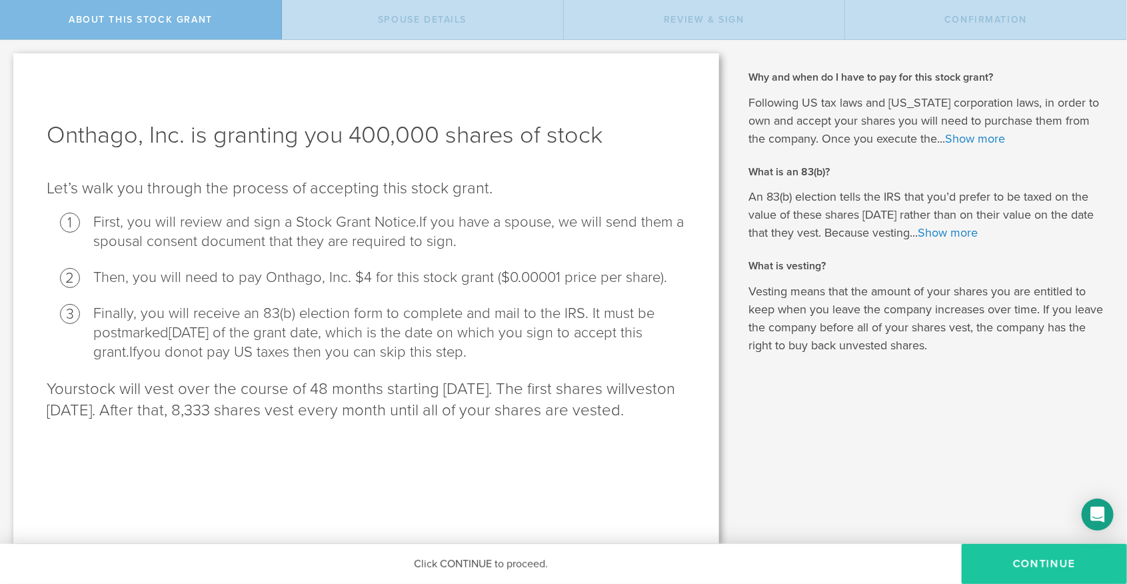
click at [561, 552] on button "CONTINUE" at bounding box center [1044, 564] width 165 height 40
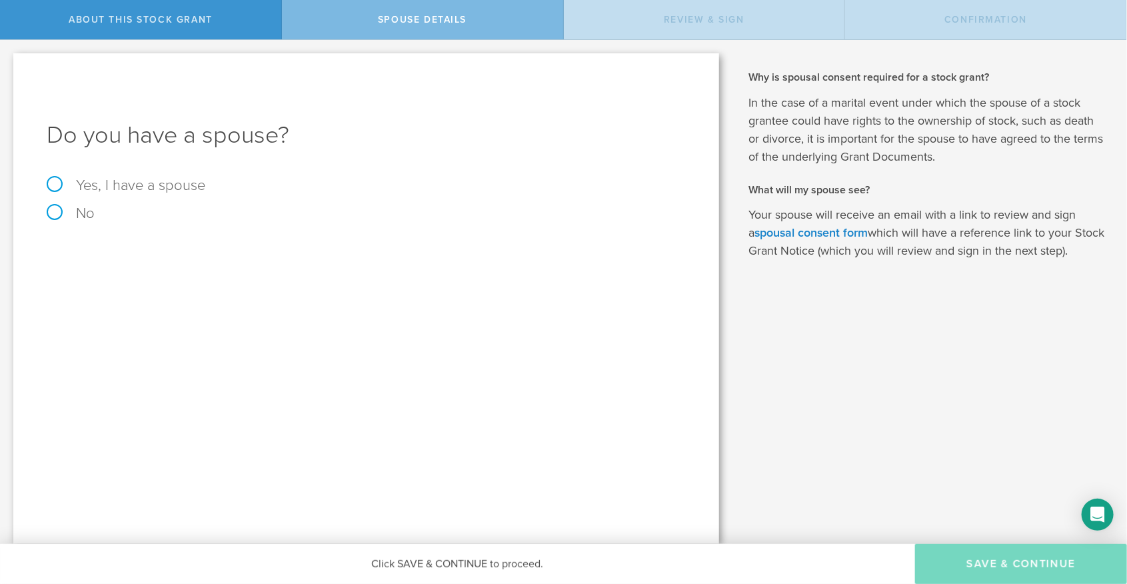
click at [155, 179] on label "Yes, I have a spouse" at bounding box center [366, 185] width 639 height 15
click at [9, 61] on input "Yes, I have a spouse" at bounding box center [4, 50] width 9 height 21
radio input "true"
click at [286, 293] on input "text" at bounding box center [413, 293] width 533 height 20
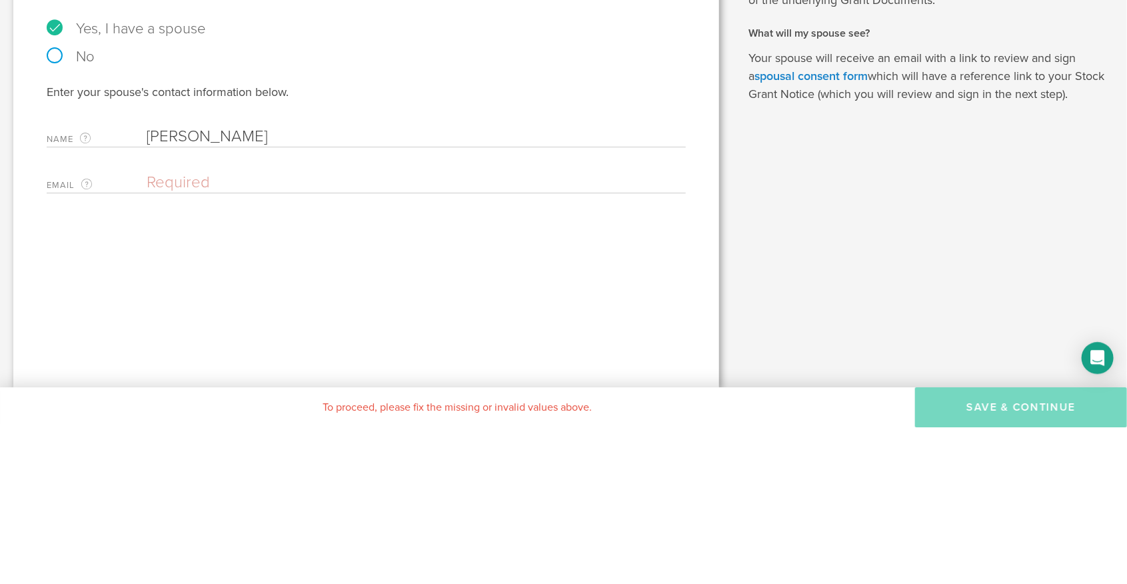
click at [196, 292] on input "[PERSON_NAME]" at bounding box center [413, 293] width 533 height 20
type input "[PERSON_NAME]"
click at [294, 332] on input "email" at bounding box center [413, 339] width 533 height 20
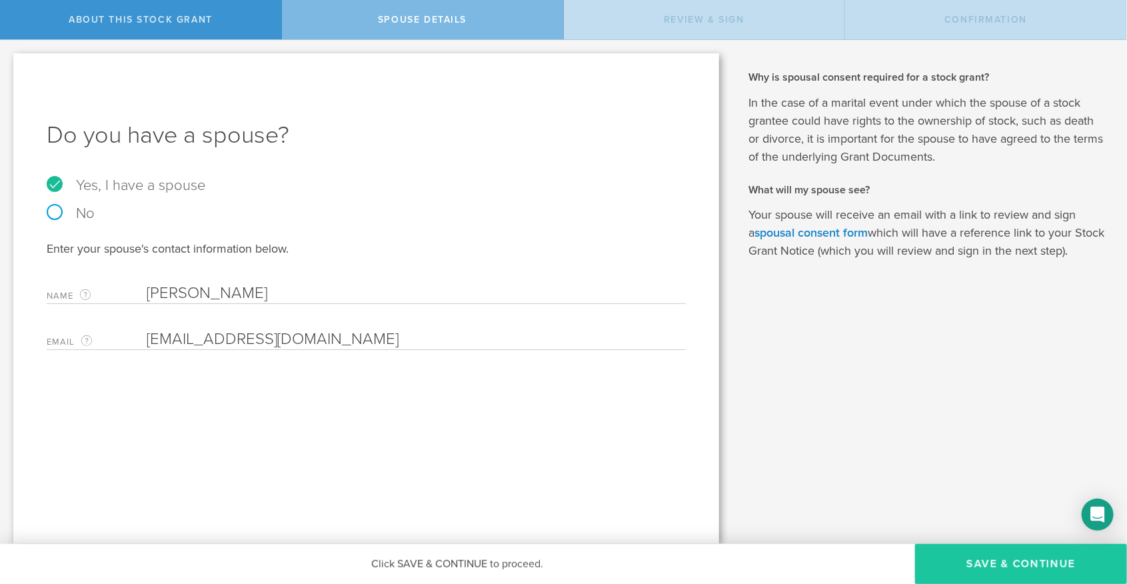
type input "[EMAIL_ADDRESS][DOMAIN_NAME]"
click at [561, 551] on button "Save & Continue" at bounding box center [1021, 564] width 212 height 40
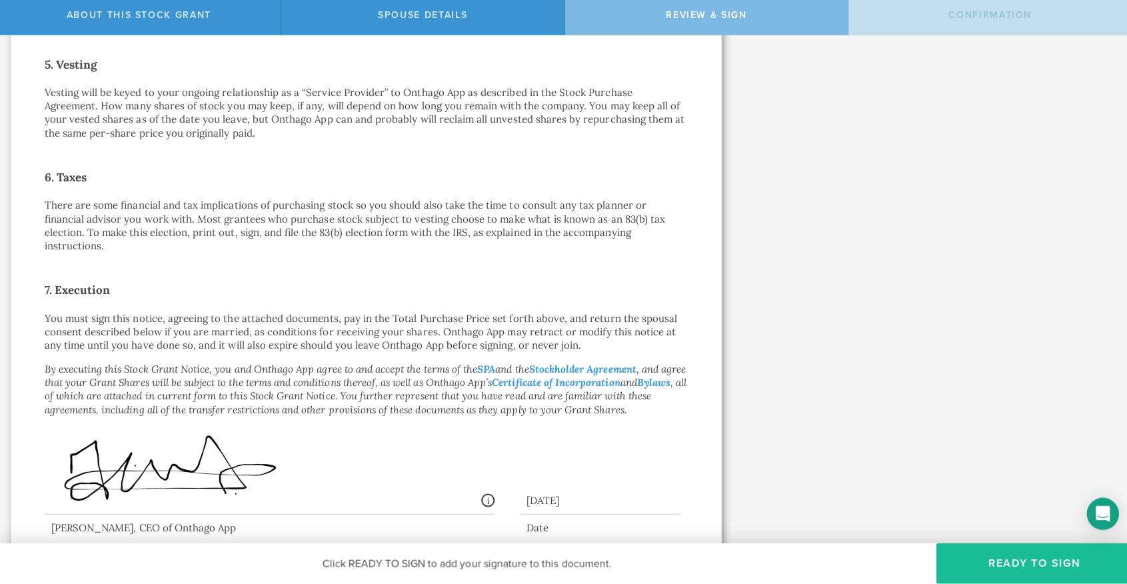
scroll to position [876, 0]
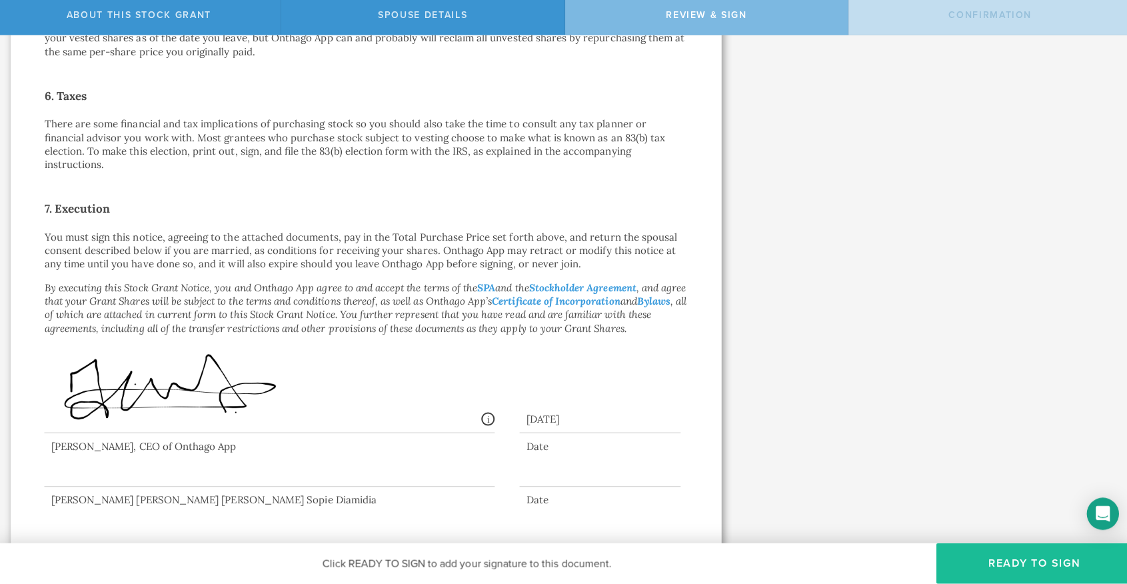
click at [177, 459] on div at bounding box center [270, 461] width 447 height 53
click at [561, 553] on button "Ready to Sign" at bounding box center [1029, 564] width 195 height 40
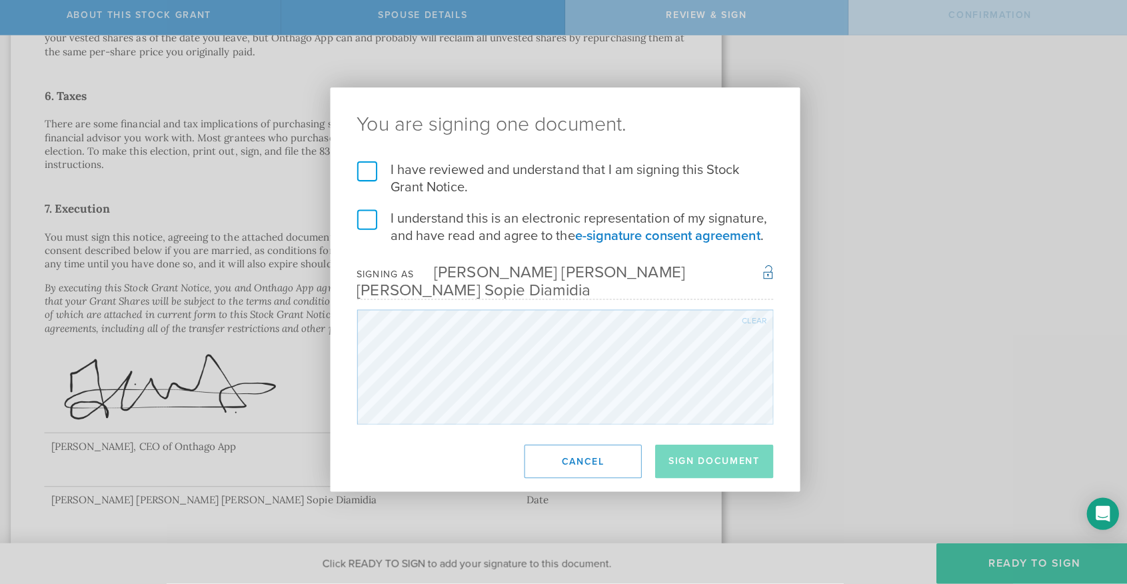
click at [374, 193] on label "I have reviewed and understand that I am signing this Stock Grant Notice." at bounding box center [563, 182] width 413 height 35
click at [0, 0] on input "I have reviewed and understand that I am signing this Stock Grant Notice." at bounding box center [0, 0] width 0 height 0
click at [371, 247] on label "I understand this is an electronic representation of my signature, and have rea…" at bounding box center [563, 230] width 413 height 35
click at [0, 0] on input "I understand this is an electronic representation of my signature, and have rea…" at bounding box center [0, 0] width 0 height 0
click at [561, 470] on button "Sign Document" at bounding box center [711, 462] width 117 height 33
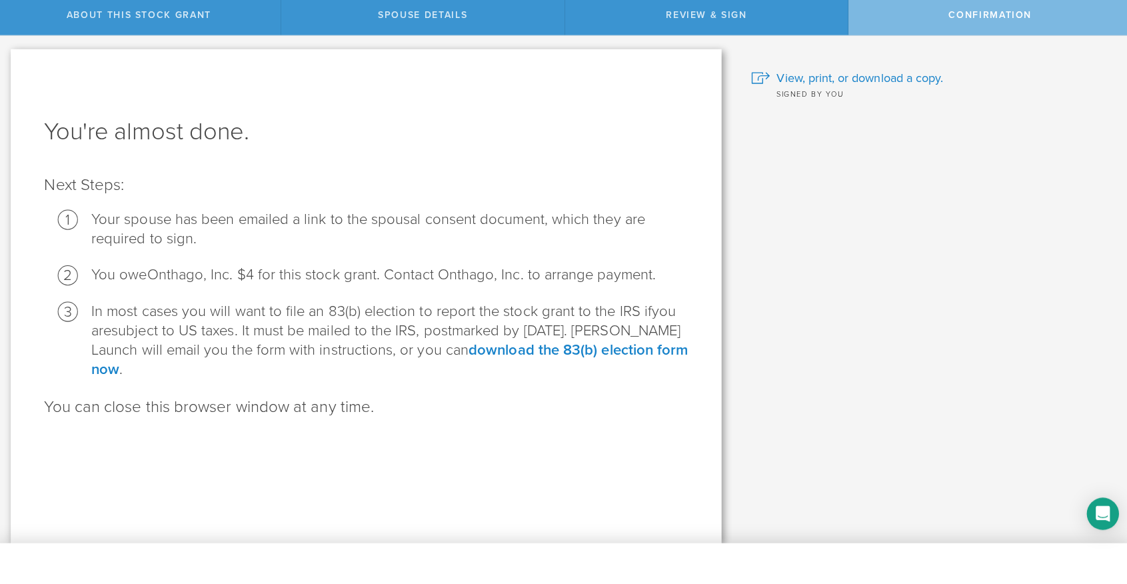
scroll to position [0, 0]
click at [561, 87] on span "View, print, or download a copy." at bounding box center [856, 81] width 165 height 17
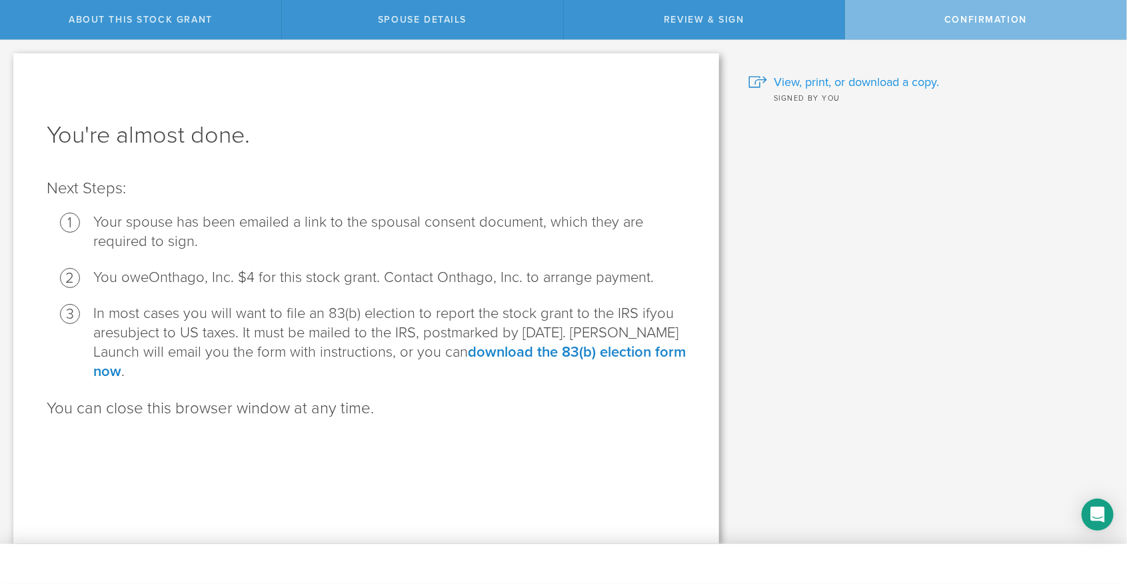
click at [892, 73] on span "View, print, or download a copy." at bounding box center [856, 81] width 165 height 17
